Goal: Check status

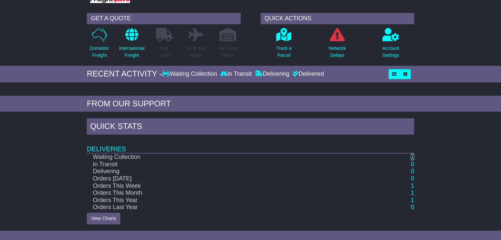
click at [413, 155] on link "1" at bounding box center [412, 156] width 3 height 7
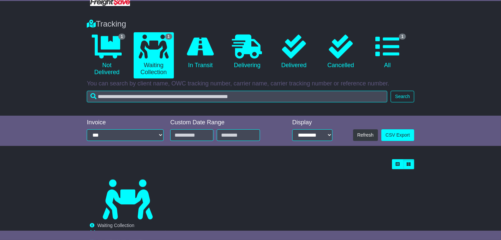
scroll to position [82, 0]
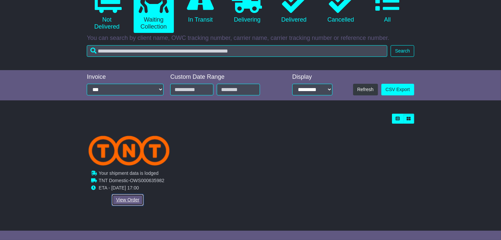
click at [123, 200] on link "View Order" at bounding box center [128, 200] width 32 height 12
